Goal: Transaction & Acquisition: Purchase product/service

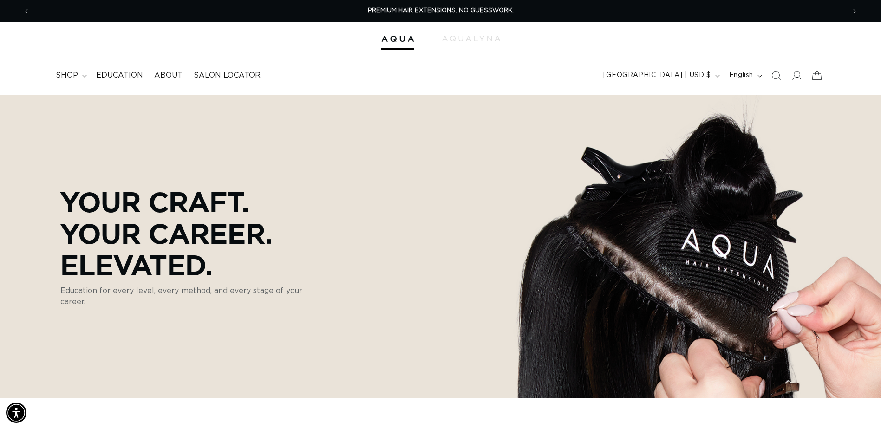
click at [84, 77] on icon at bounding box center [84, 76] width 4 height 2
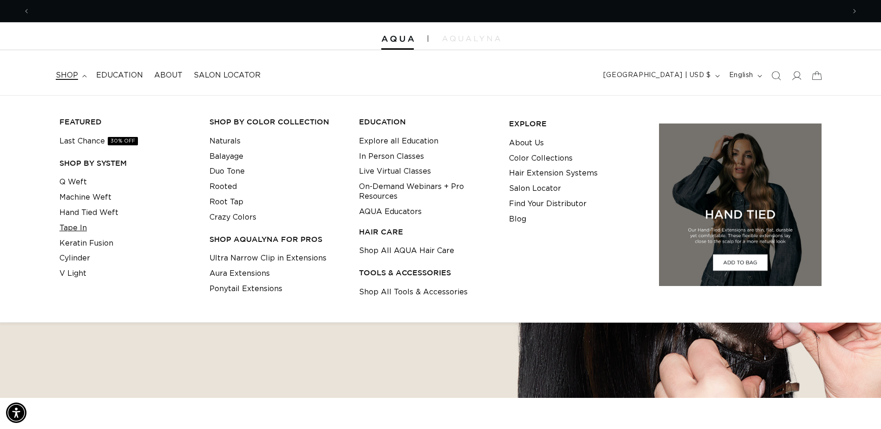
scroll to position [0, 1630]
click at [77, 225] on link "Tape In" at bounding box center [72, 228] width 27 height 15
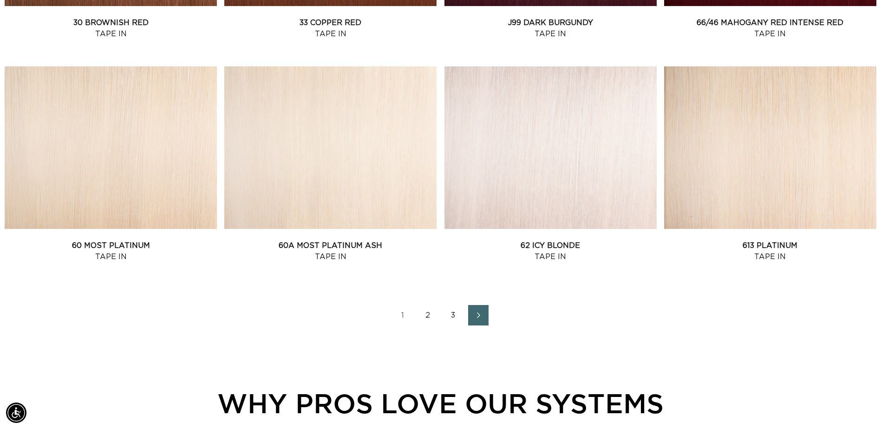
click at [467, 315] on ul "1 2 3" at bounding box center [441, 315] width 872 height 20
click at [474, 313] on icon "Next page" at bounding box center [479, 315] width 12 height 7
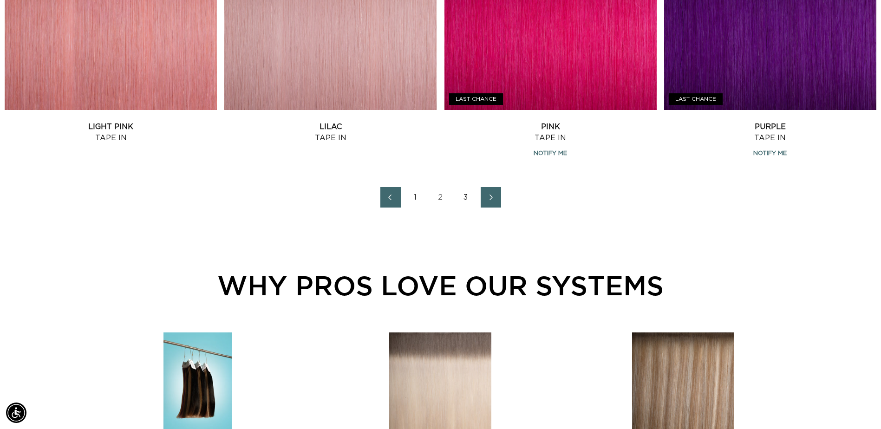
scroll to position [1347, 0]
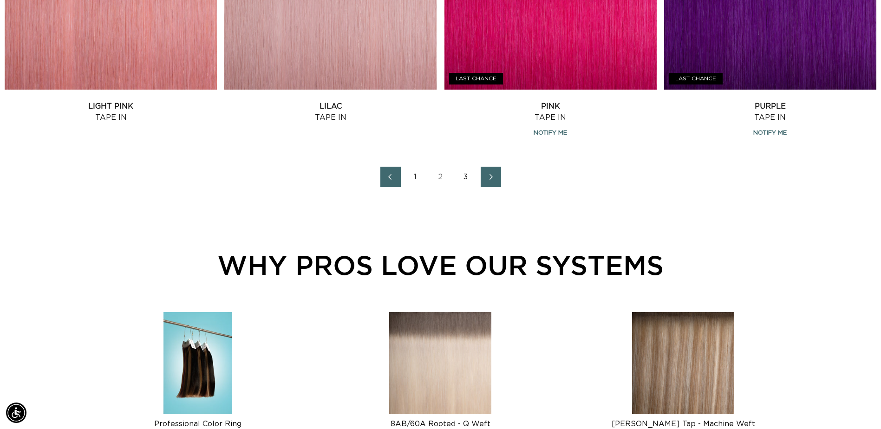
click at [482, 176] on link "Next page" at bounding box center [491, 177] width 20 height 20
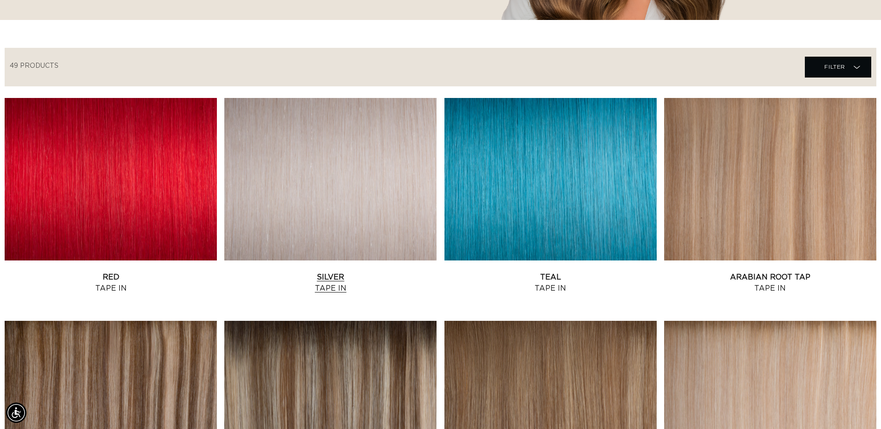
scroll to position [279, 0]
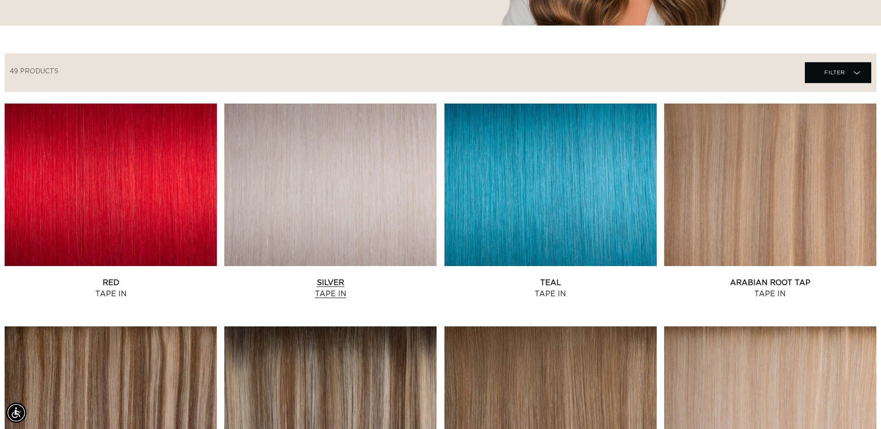
click at [382, 277] on link "Silver Tape In" at bounding box center [330, 288] width 212 height 22
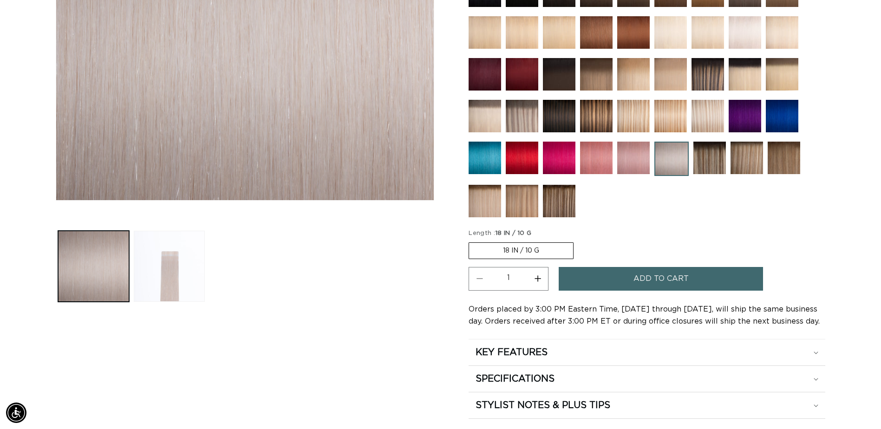
scroll to position [0, 815]
click at [507, 246] on label "18 IN / 10 G Variant sold out or unavailable" at bounding box center [521, 250] width 105 height 17
click at [471, 241] on input "18 IN / 10 G Variant sold out or unavailable" at bounding box center [471, 241] width 0 height 0
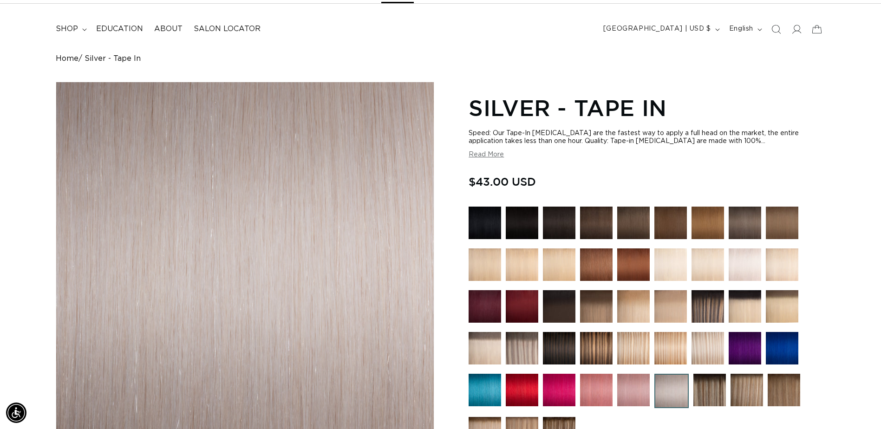
scroll to position [0, 1630]
click at [495, 156] on button "Read More" at bounding box center [486, 155] width 35 height 8
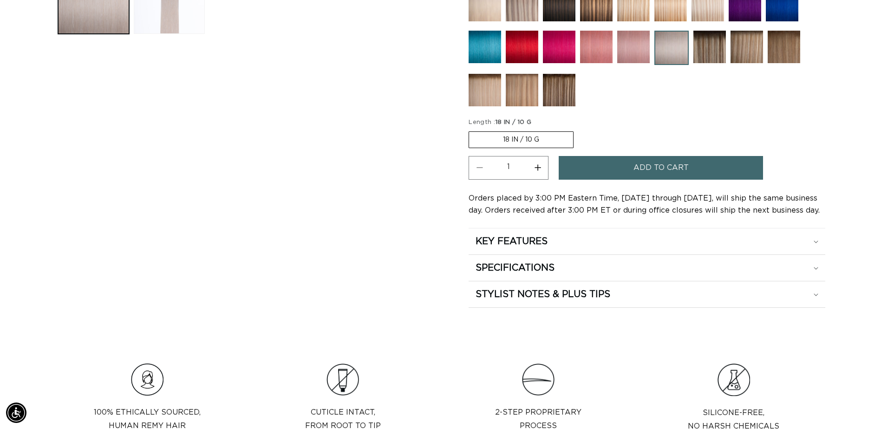
scroll to position [604, 0]
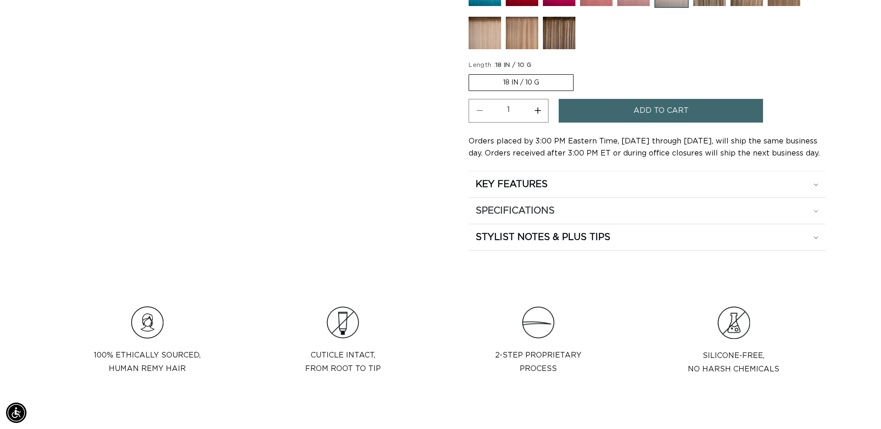
click at [803, 210] on div "SPECIFICATIONS" at bounding box center [647, 211] width 343 height 12
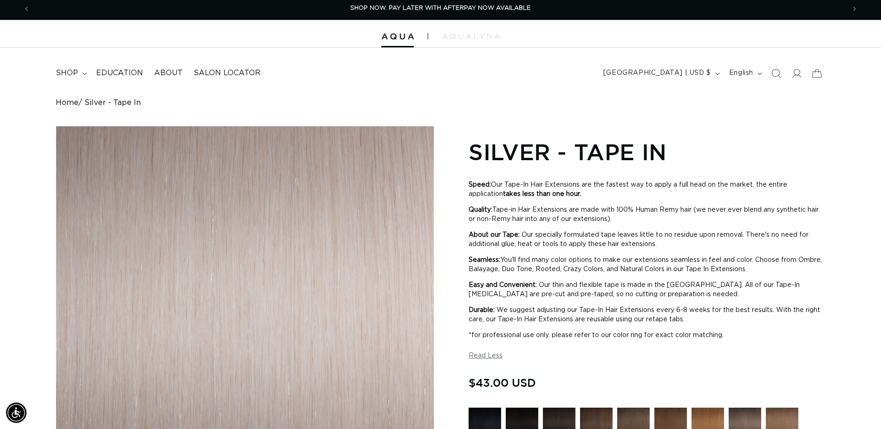
scroll to position [0, 0]
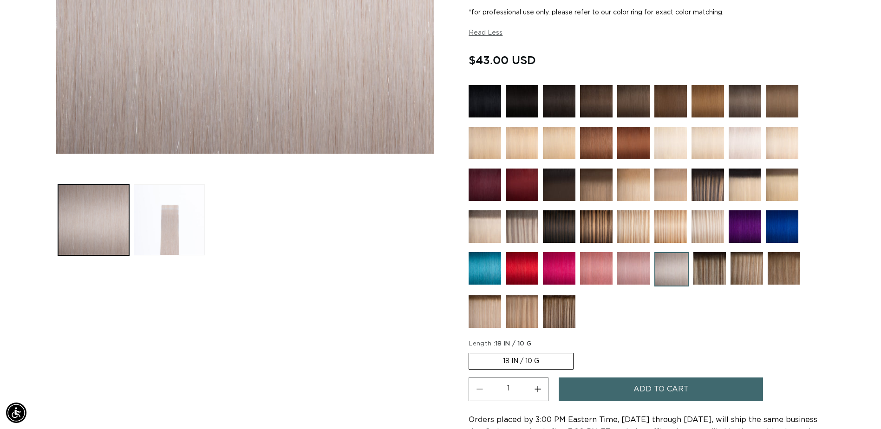
click at [558, 264] on img at bounding box center [559, 268] width 33 height 33
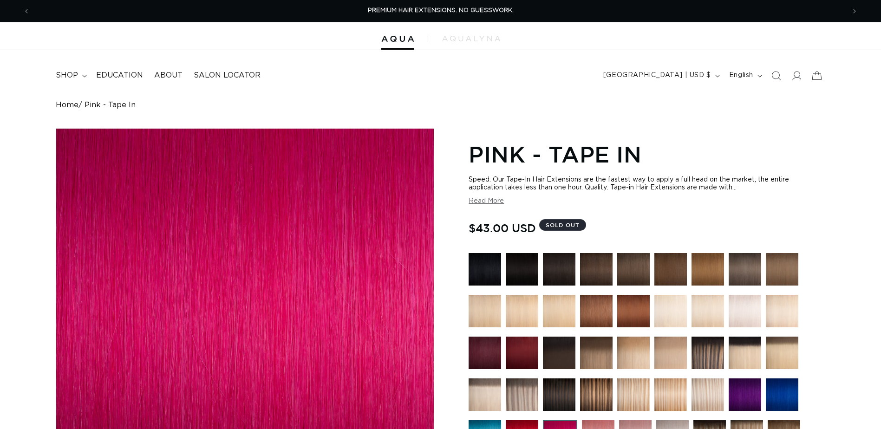
click at [606, 287] on div at bounding box center [596, 271] width 33 height 37
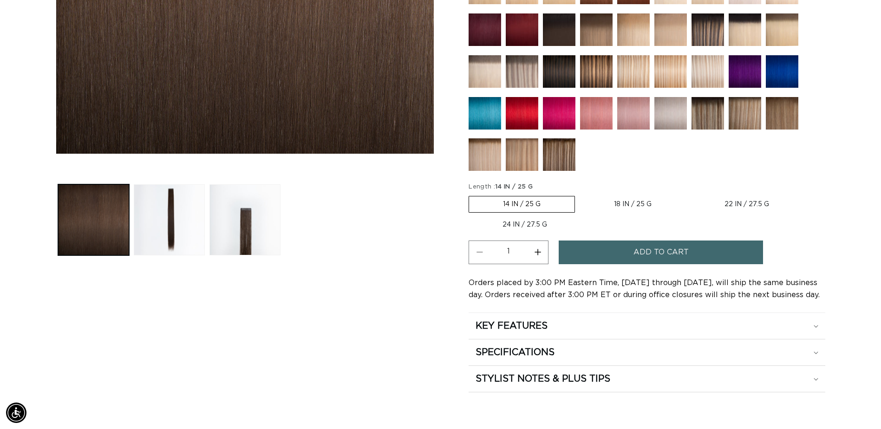
scroll to position [0, 815]
click at [674, 120] on img at bounding box center [670, 113] width 33 height 33
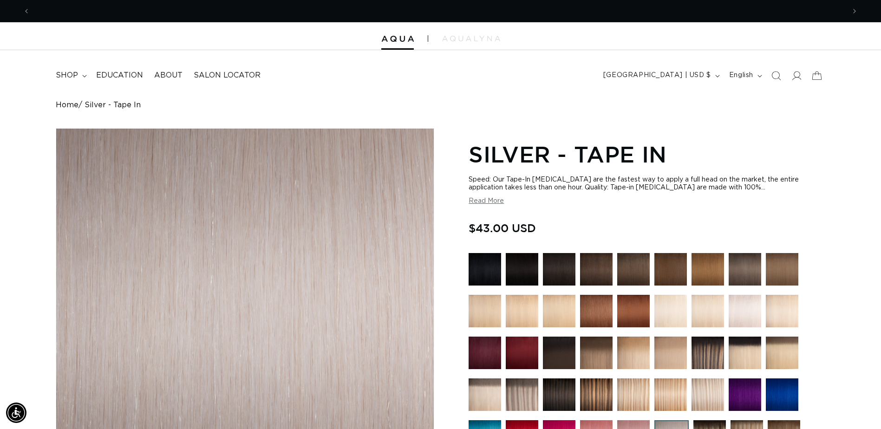
scroll to position [0, 815]
click at [703, 356] on img at bounding box center [708, 353] width 33 height 33
click at [705, 359] on img at bounding box center [708, 353] width 33 height 33
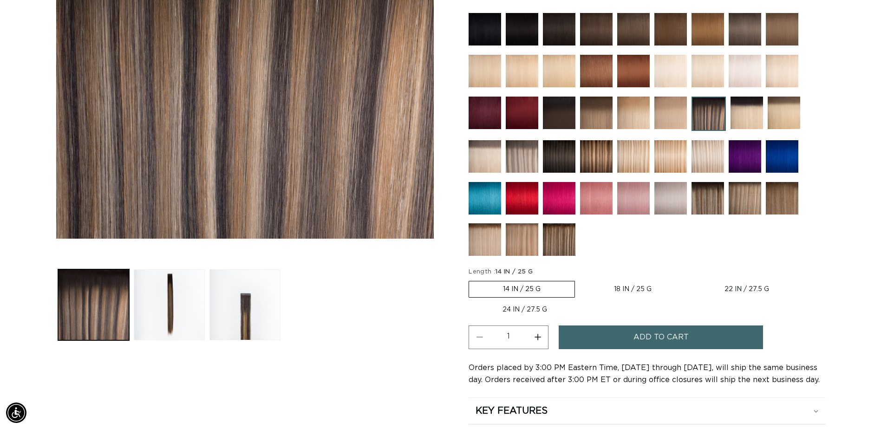
scroll to position [279, 0]
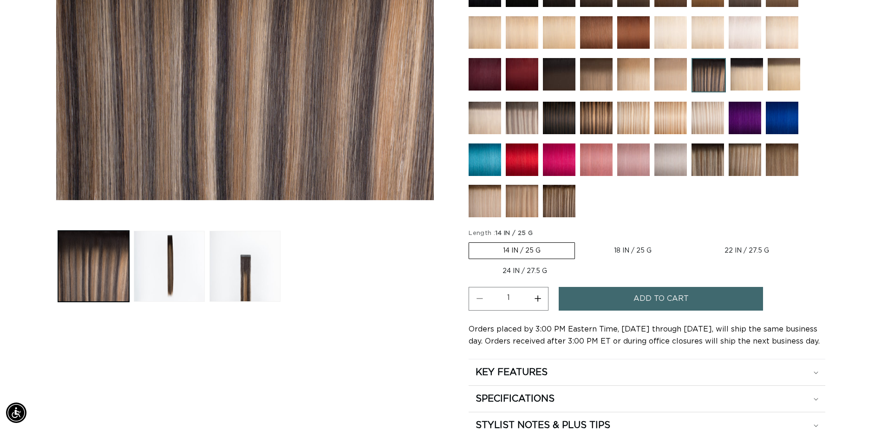
click at [676, 168] on img at bounding box center [670, 160] width 33 height 33
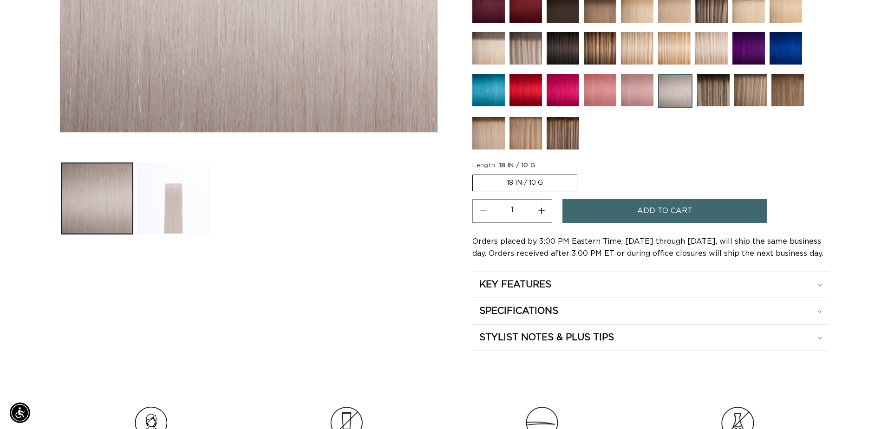
scroll to position [372, 0]
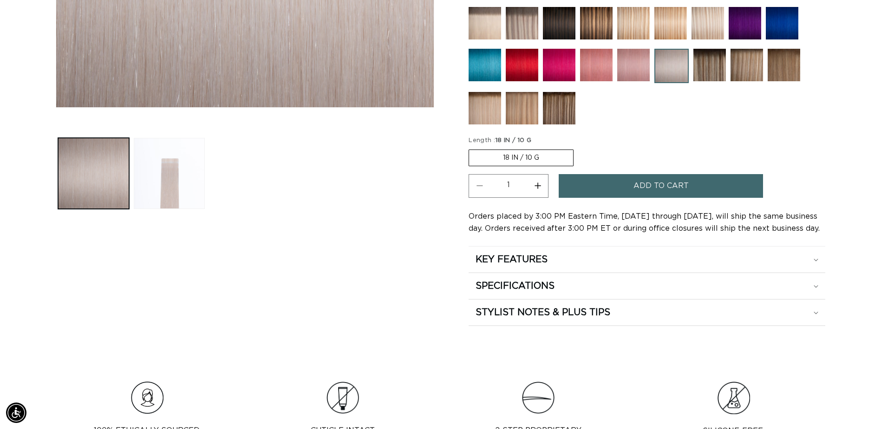
click at [542, 186] on button "Increase quantity for Silver - Tape In" at bounding box center [537, 186] width 21 height 24
type input "2"
click at [601, 190] on button "Add to cart" at bounding box center [661, 186] width 204 height 24
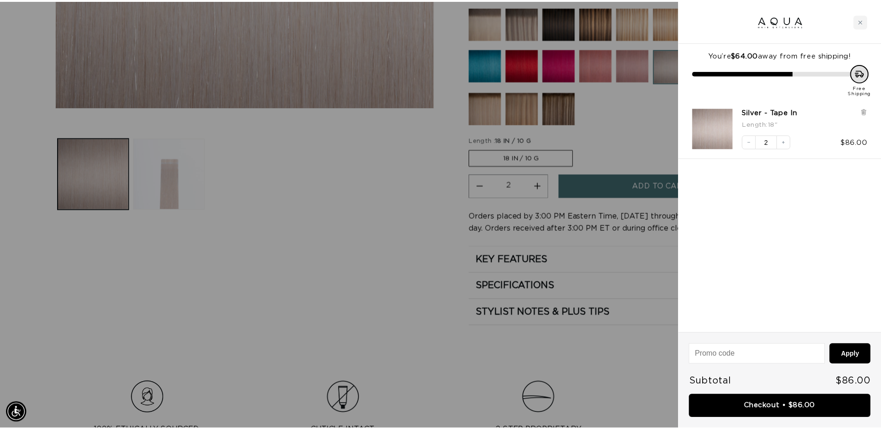
scroll to position [0, 822]
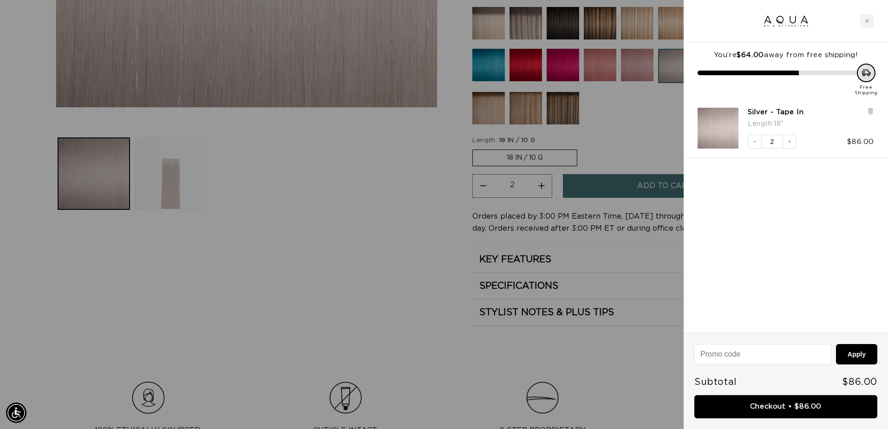
click at [620, 165] on div at bounding box center [444, 214] width 888 height 429
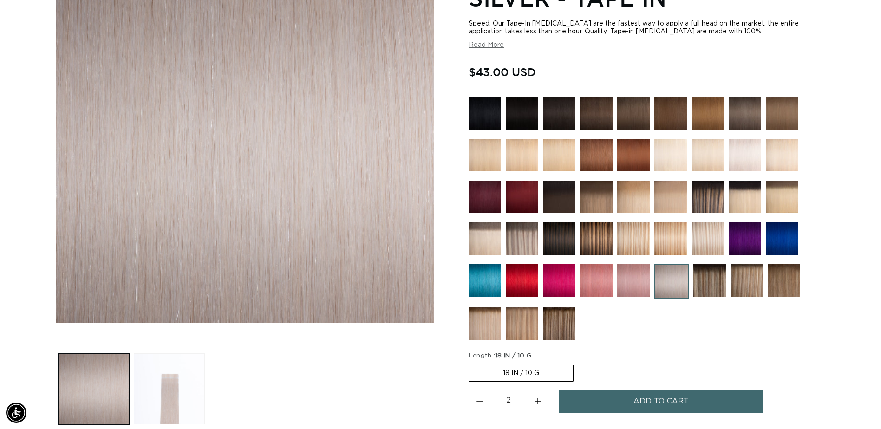
scroll to position [139, 0]
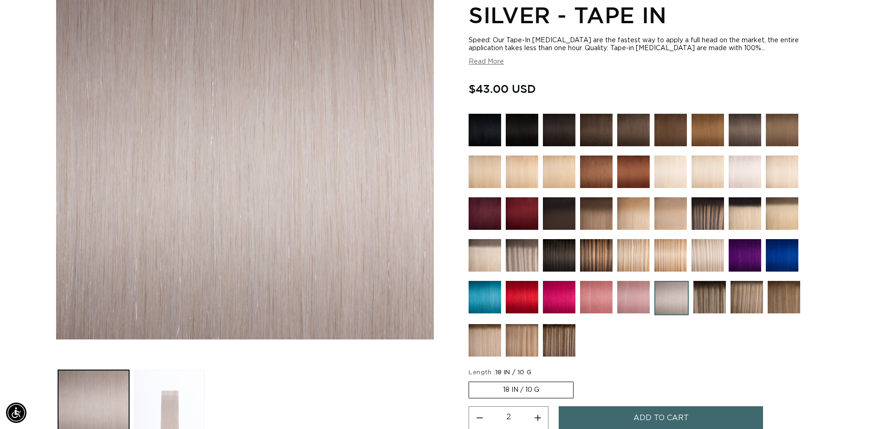
click at [635, 130] on img at bounding box center [633, 130] width 33 height 33
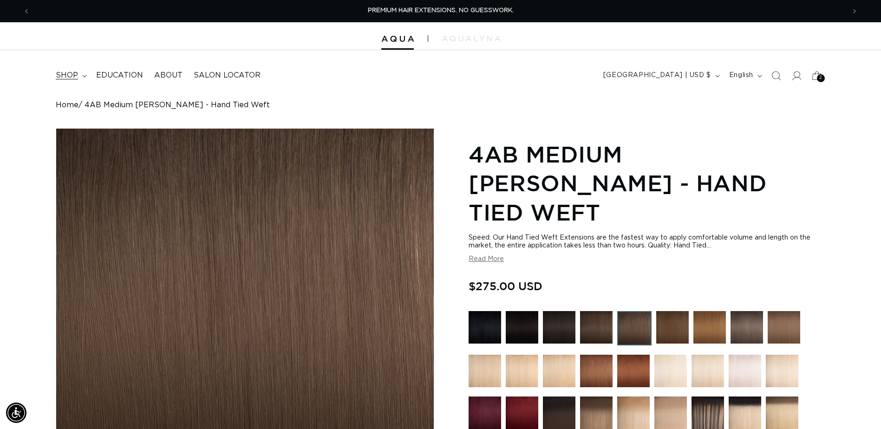
click at [67, 75] on span "shop" at bounding box center [67, 76] width 22 height 10
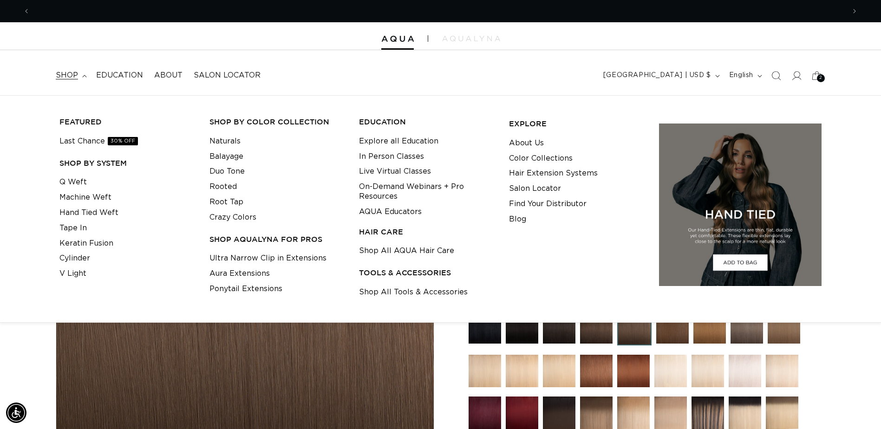
scroll to position [0, 815]
click at [78, 230] on link "Tape In" at bounding box center [72, 228] width 27 height 15
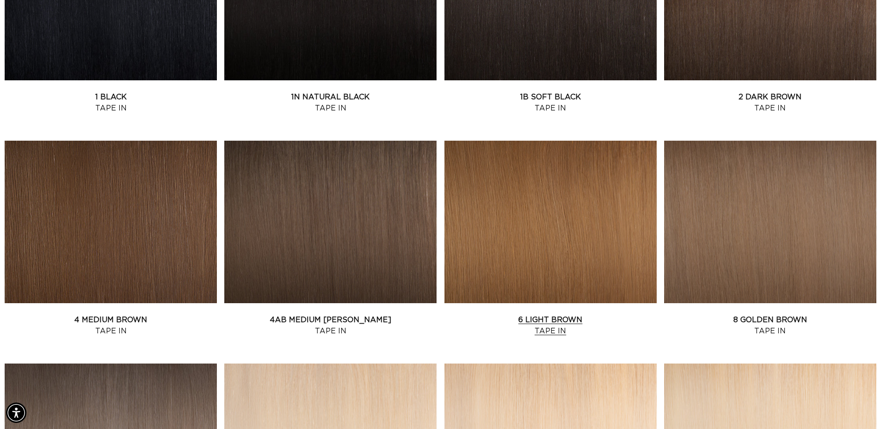
scroll to position [0, 815]
click at [311, 325] on link "4AB Medium Ash Brown Tape In" at bounding box center [330, 325] width 212 height 22
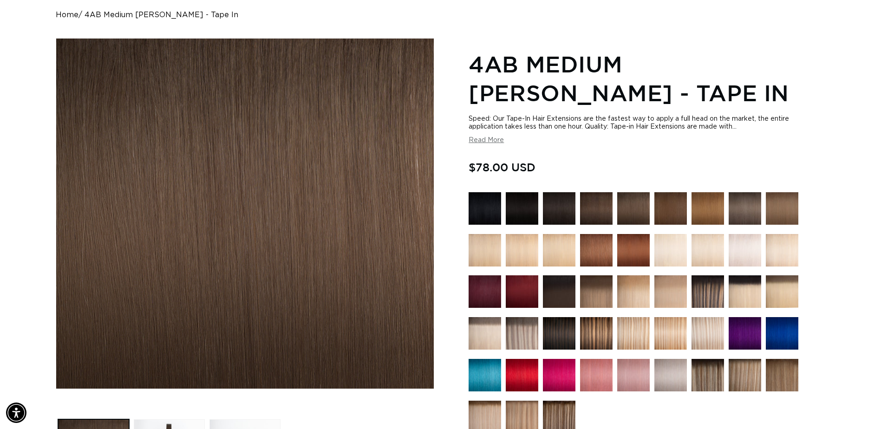
scroll to position [279, 0]
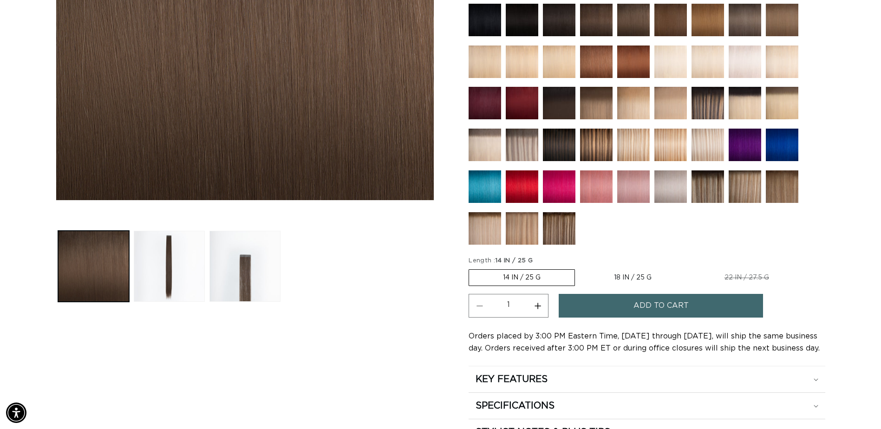
click at [635, 306] on span "Add to cart" at bounding box center [660, 306] width 55 height 24
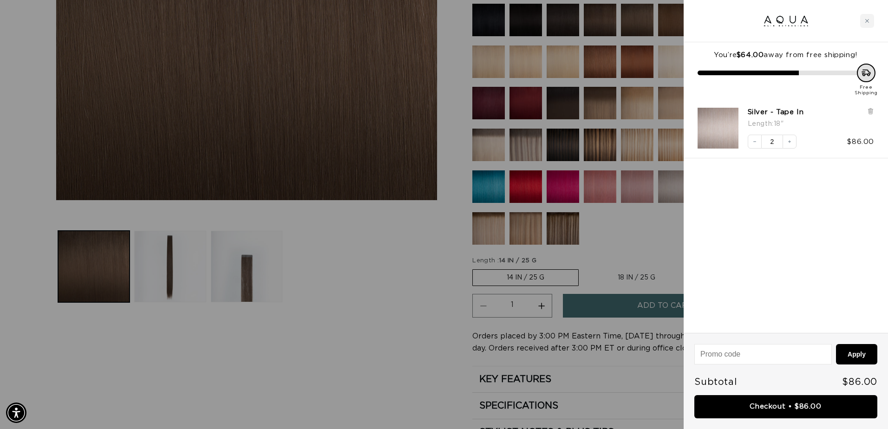
scroll to position [0, 822]
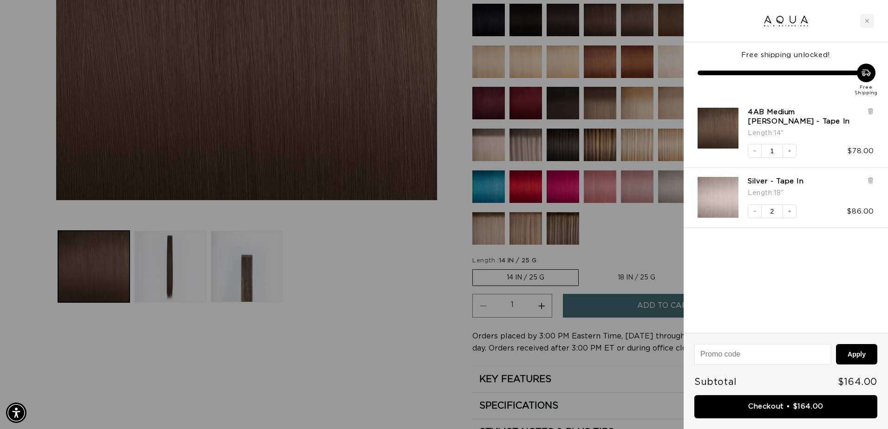
click at [790, 408] on link "Checkout • $164.00" at bounding box center [785, 407] width 183 height 24
